Goal: Task Accomplishment & Management: Use online tool/utility

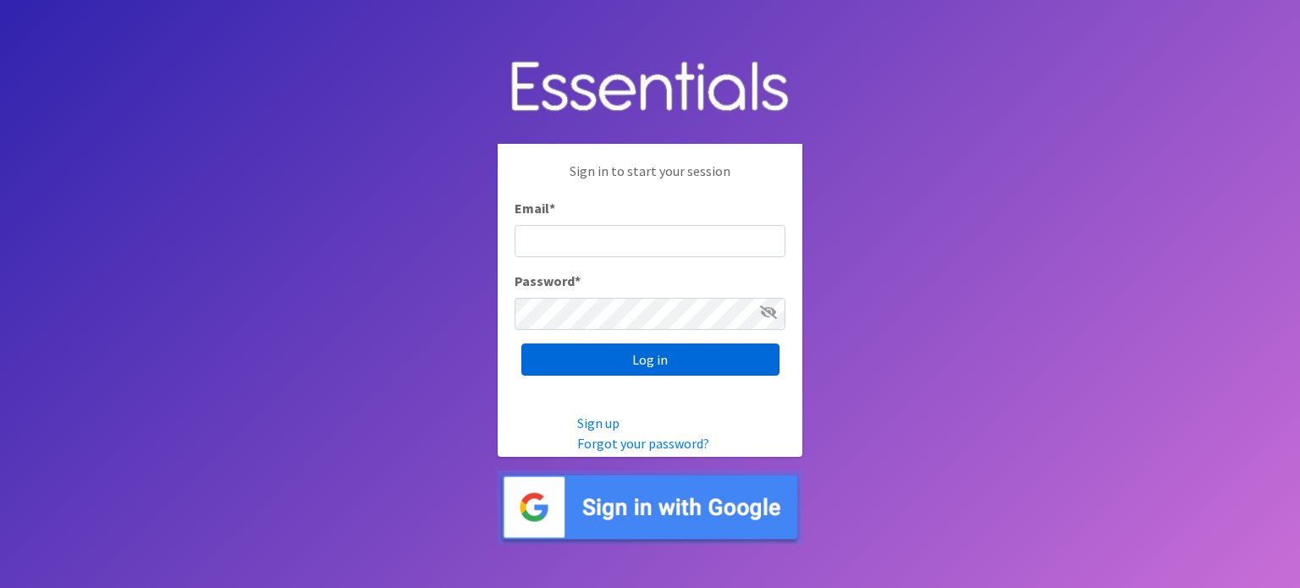
type input "[EMAIL_ADDRESS][DOMAIN_NAME]"
click at [643, 362] on input "Log in" at bounding box center [651, 360] width 258 height 32
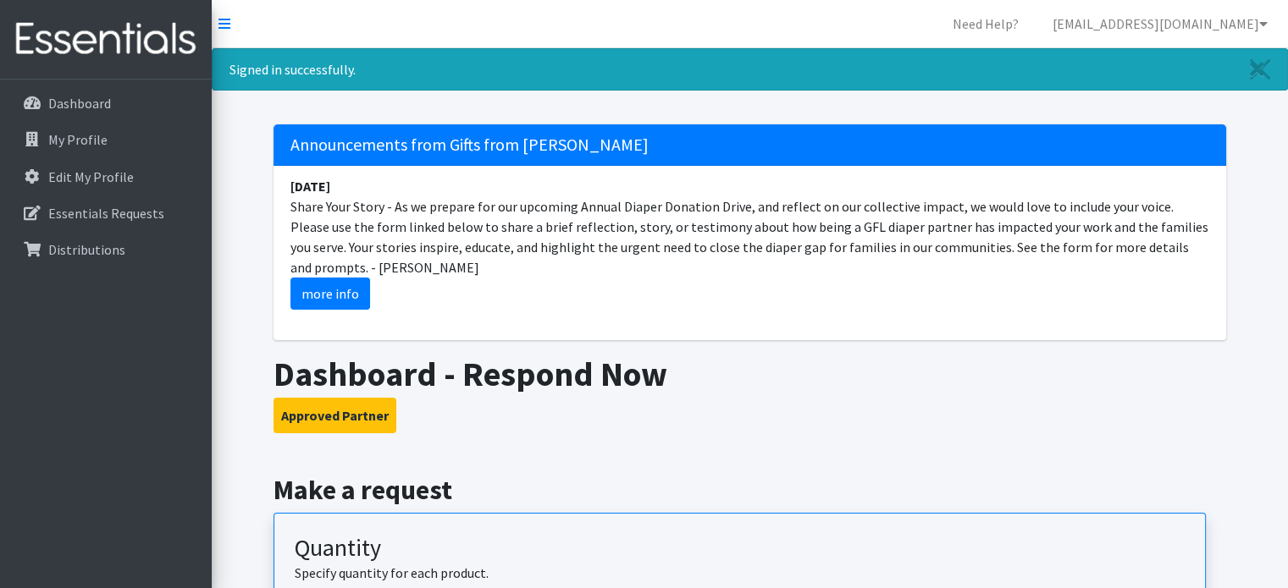
click at [669, 267] on li "[DATE] Share Your Story - As we prepare for our upcoming Annual Diaper Donation…" at bounding box center [749, 243] width 952 height 154
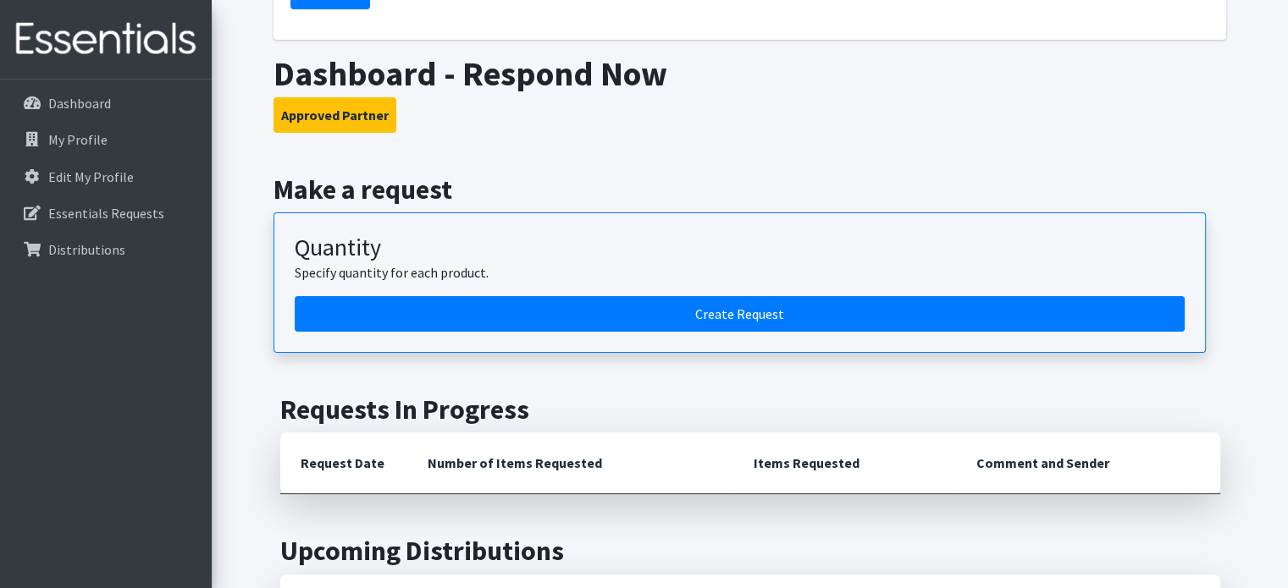
scroll to position [301, 0]
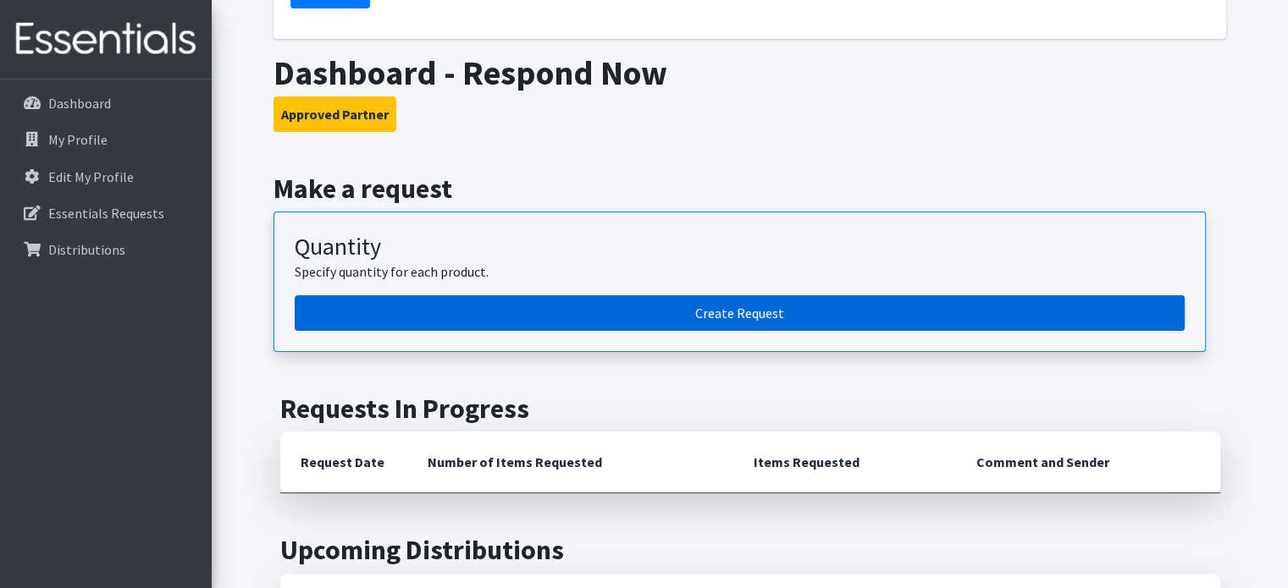
click at [690, 307] on link "Create Request" at bounding box center [740, 313] width 890 height 36
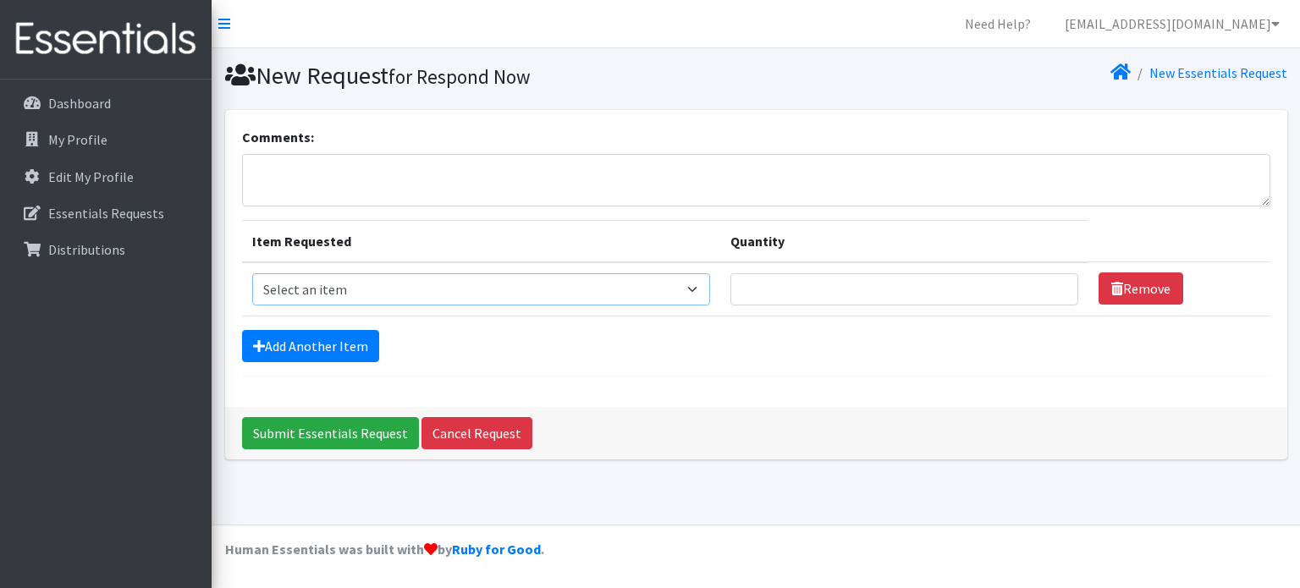
click at [685, 291] on select "Select an item 2/3 T pull-up package 3/4 T pull-up package 4/5 T pull-up packag…" at bounding box center [481, 289] width 458 height 32
click at [671, 378] on div "Comments: Item Requested Quantity Item Requested Select an item 2/3 T pull-up p…" at bounding box center [756, 258] width 1063 height 297
